Goal: Transaction & Acquisition: Purchase product/service

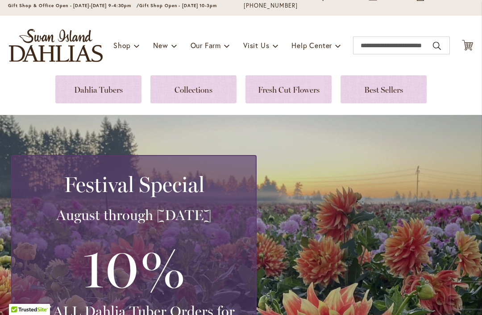
scroll to position [63, 0]
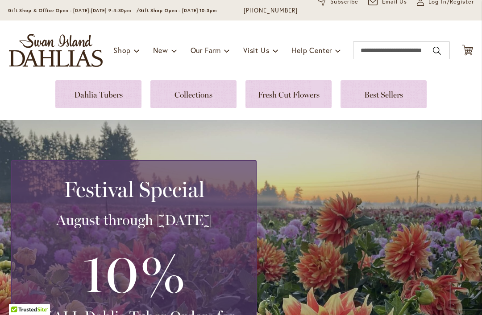
click at [108, 96] on link at bounding box center [98, 94] width 86 height 28
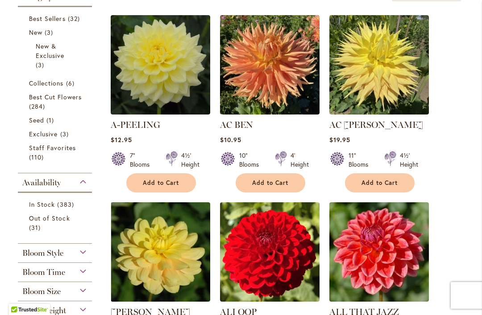
scroll to position [249, 0]
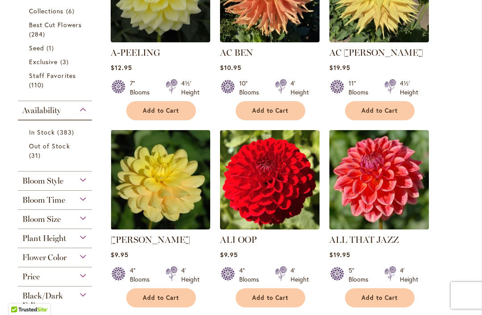
click at [50, 185] on span "Bloom Style" at bounding box center [42, 181] width 41 height 10
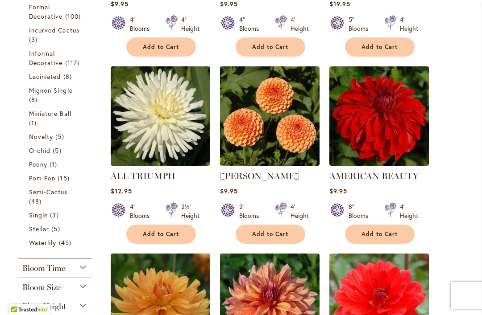
scroll to position [583, 0]
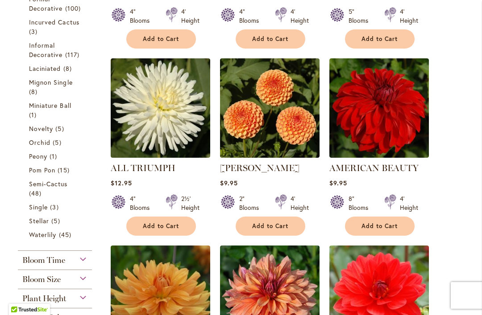
click at [41, 211] on span "Single" at bounding box center [38, 207] width 19 height 8
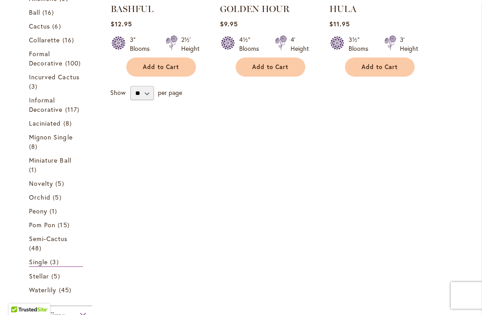
scroll to position [331, 0]
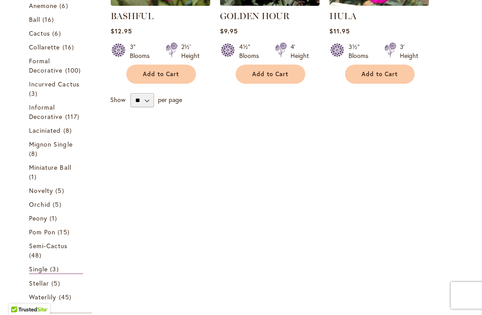
click at [44, 158] on link "Mignon Single 8 items" at bounding box center [56, 149] width 54 height 19
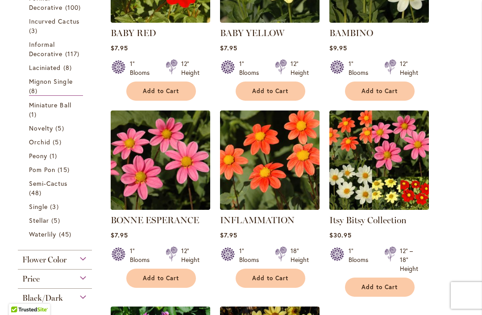
scroll to position [342, 0]
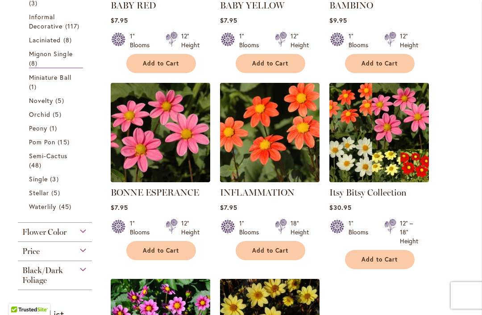
click at [41, 237] on span "Flower Color" at bounding box center [44, 233] width 44 height 10
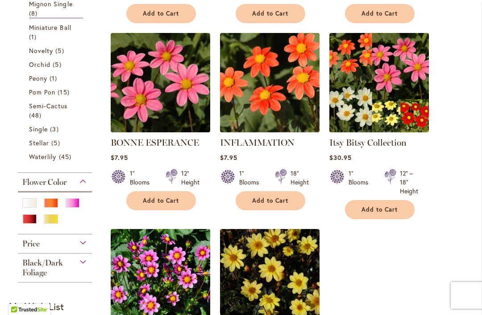
scroll to position [402, 0]
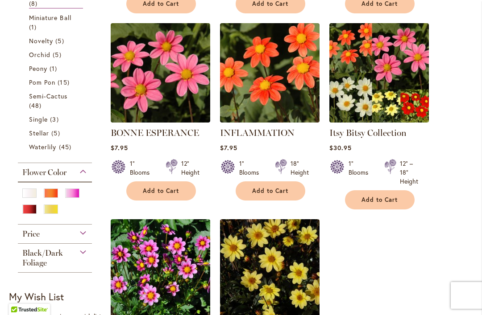
click at [49, 198] on div "Orange/Peach" at bounding box center [51, 193] width 14 height 9
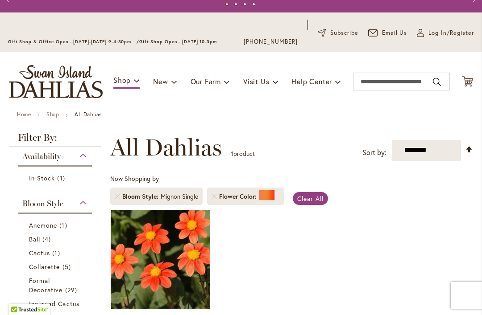
scroll to position [38, 0]
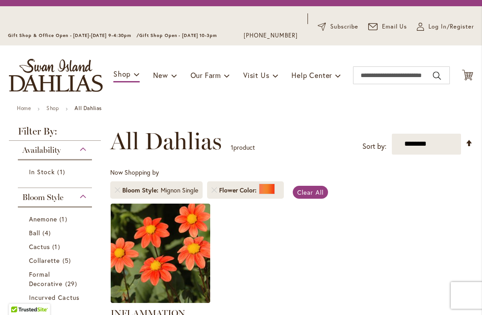
click at [112, 189] on li "Bloom Style Mignon Single" at bounding box center [156, 190] width 92 height 17
click at [119, 189] on link "Remove Bloom Style Mignon Single" at bounding box center [117, 190] width 5 height 5
